Goal: Check status: Check status

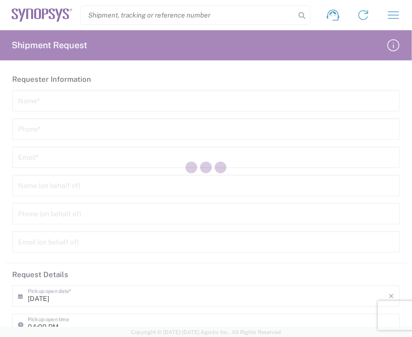
type input "[GEOGRAPHIC_DATA]"
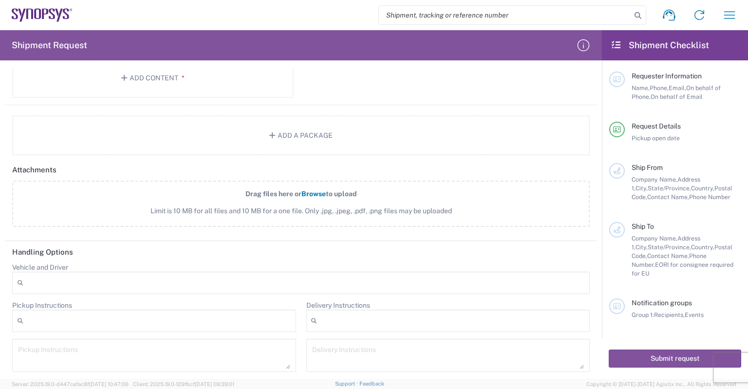
click at [411, 47] on icon at bounding box center [616, 44] width 11 height 9
click at [411, 52] on header "Shipment Checklist" at bounding box center [675, 45] width 146 height 30
drag, startPoint x: 62, startPoint y: 38, endPoint x: 68, endPoint y: 37, distance: 5.6
click at [62, 38] on agx-form-header "Shipment Request" at bounding box center [301, 45] width 602 height 30
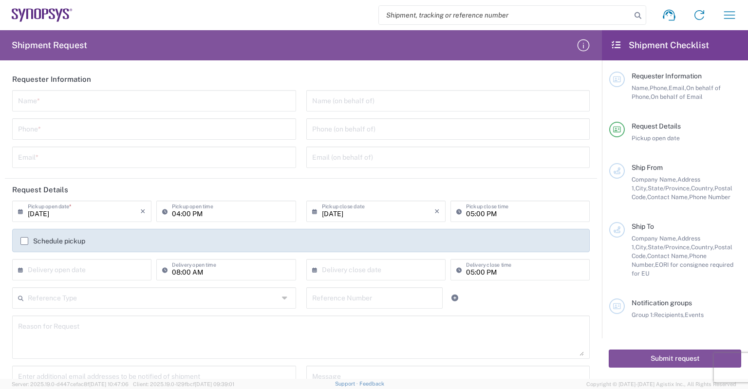
click at [401, 13] on input "search" at bounding box center [505, 15] width 252 height 19
click at [411, 11] on input "search" at bounding box center [505, 15] width 252 height 19
paste input "56890440"
type input "56890440"
click at [411, 15] on icon at bounding box center [638, 16] width 14 height 14
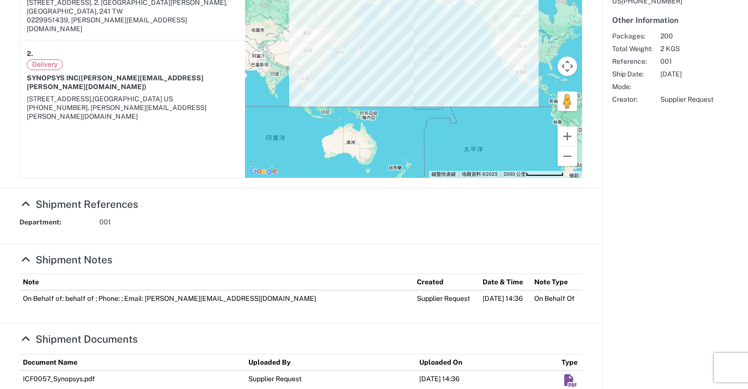
scroll to position [344, 0]
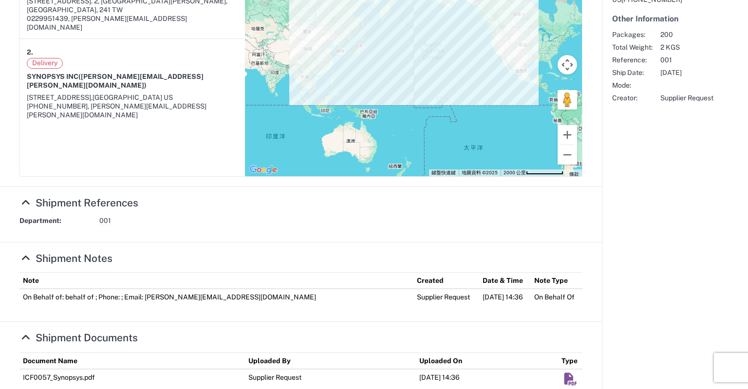
click at [411, 337] on em "Shipment Documents" at bounding box center [570, 379] width 15 height 12
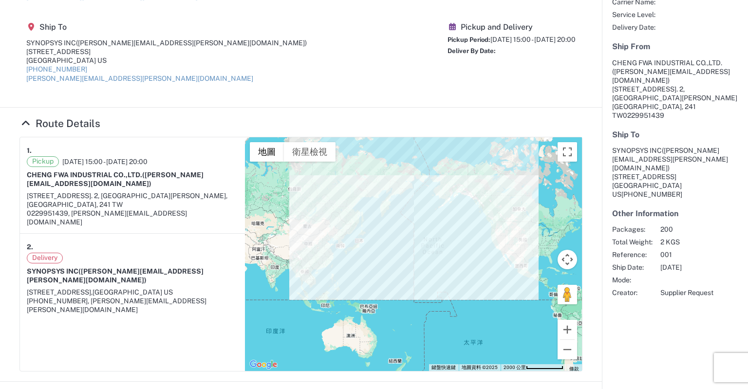
scroll to position [0, 0]
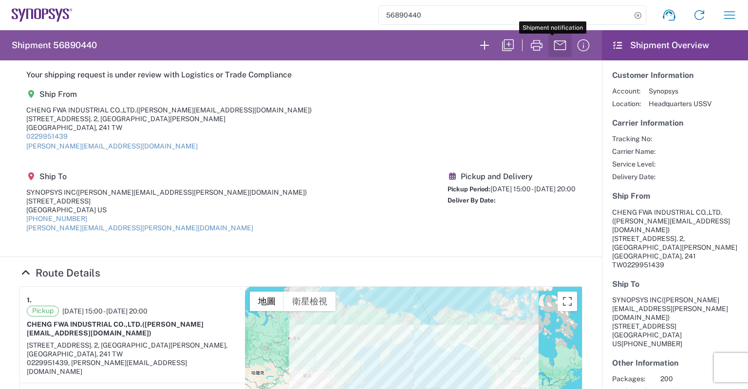
click at [411, 44] on icon "button" at bounding box center [560, 45] width 16 height 16
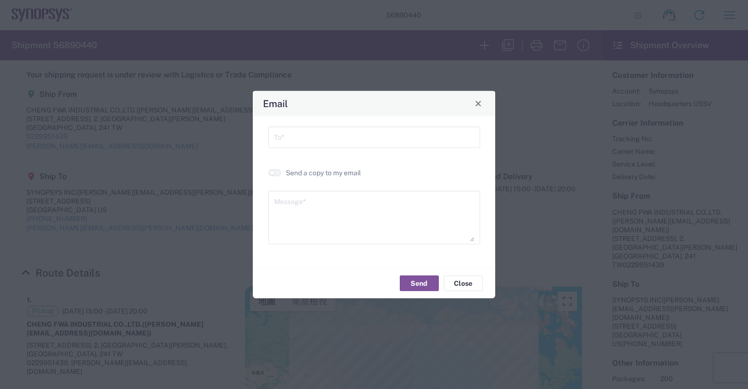
click at [403, 148] on div "To *" at bounding box center [374, 140] width 222 height 28
click at [411, 137] on input "text" at bounding box center [374, 136] width 200 height 17
click at [411, 107] on div "Email" at bounding box center [374, 103] width 243 height 25
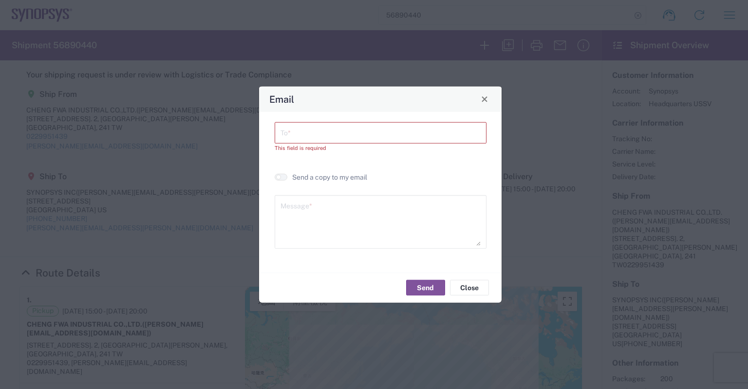
click at [411, 99] on button "Close" at bounding box center [485, 99] width 14 height 14
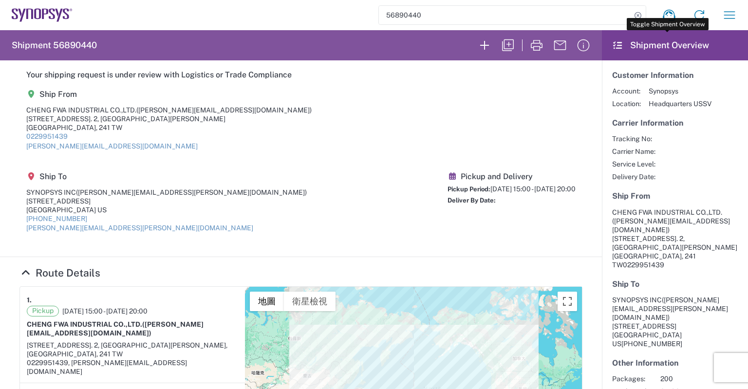
click at [411, 41] on header "Shipment Overview" at bounding box center [675, 45] width 146 height 30
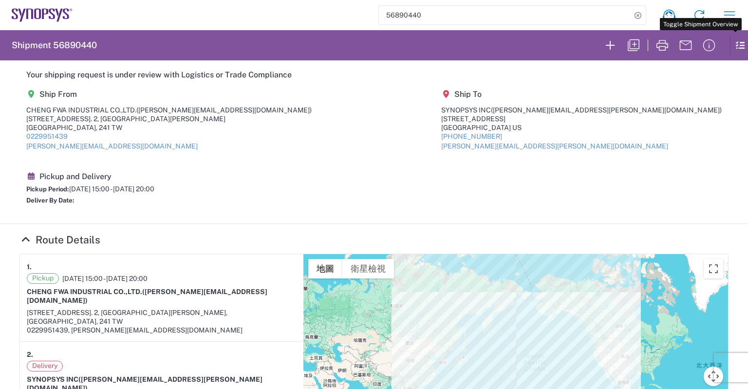
click at [411, 49] on icon at bounding box center [735, 45] width 11 height 19
